Goal: Navigation & Orientation: Find specific page/section

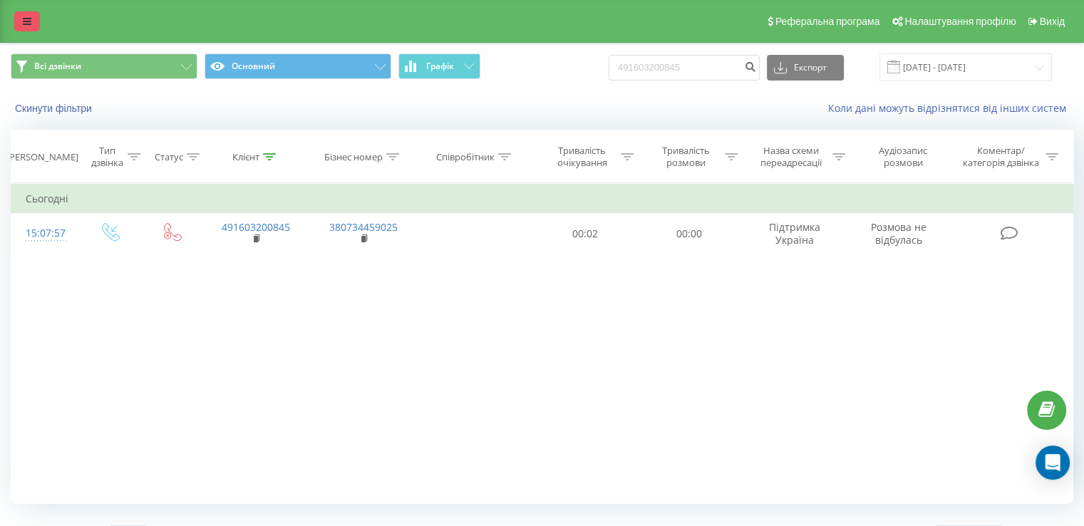
click at [26, 22] on icon at bounding box center [27, 21] width 9 height 10
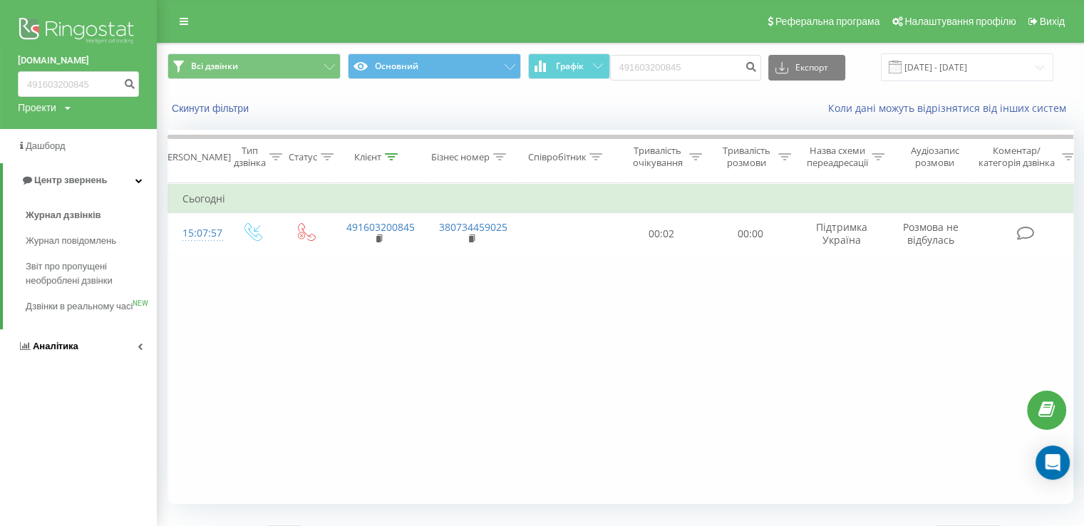
click at [139, 350] on icon at bounding box center [140, 346] width 5 height 7
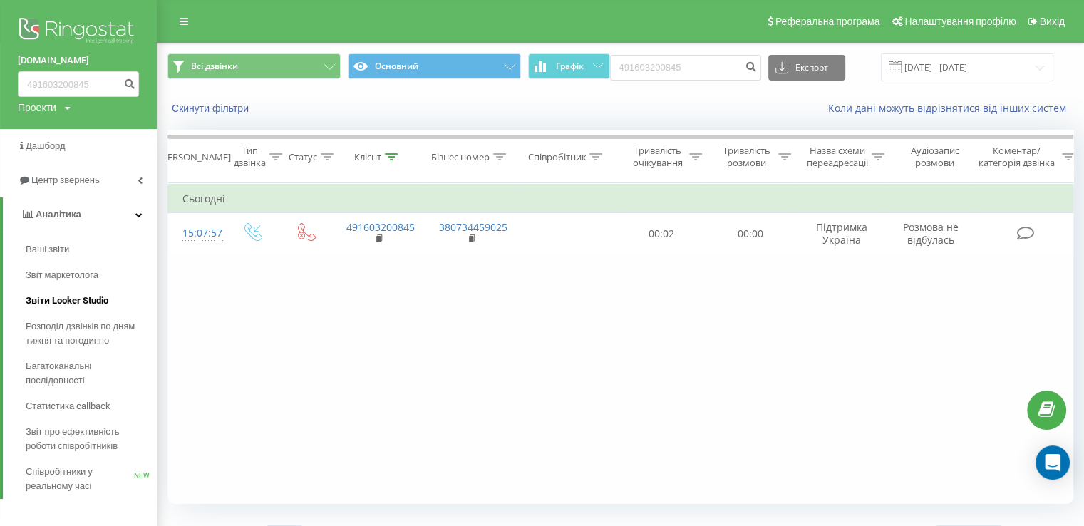
click at [75, 307] on span "Звіти Looker Studio" at bounding box center [67, 301] width 83 height 14
click at [63, 298] on span "Звіти Looker Studio" at bounding box center [67, 301] width 83 height 14
